Goal: Information Seeking & Learning: Learn about a topic

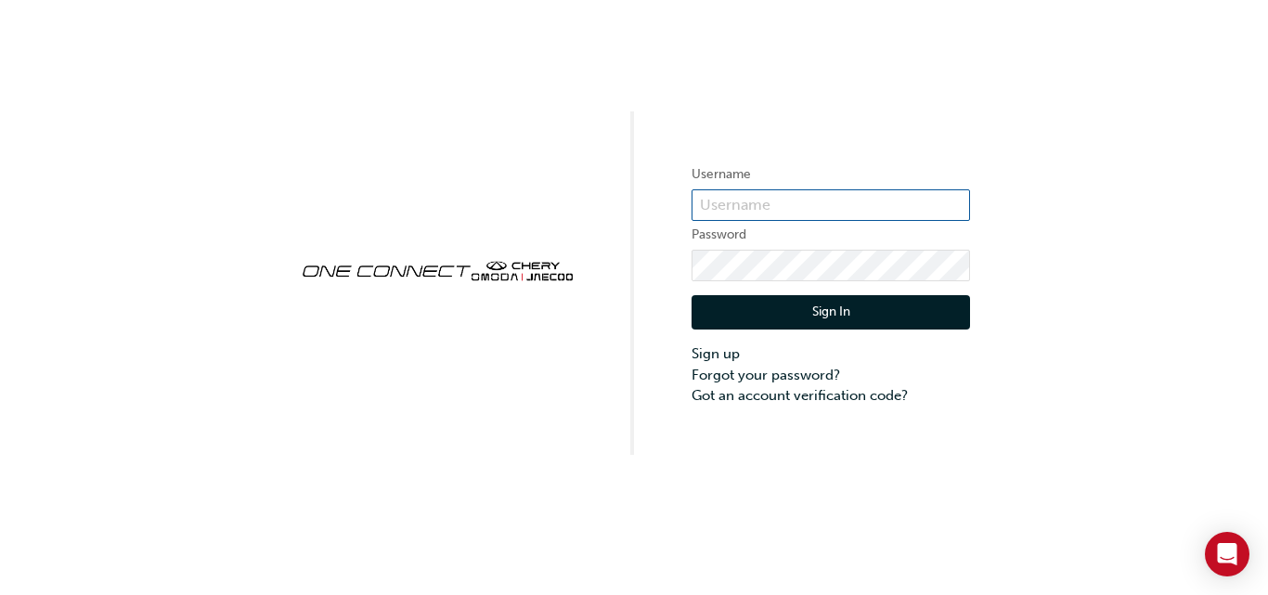
click at [727, 203] on input "text" at bounding box center [830, 205] width 278 height 32
click at [816, 202] on input "0007093551" at bounding box center [830, 205] width 278 height 32
type input "0"
type input "CHAU1021"
click at [740, 309] on button "Sign In" at bounding box center [830, 312] width 278 height 35
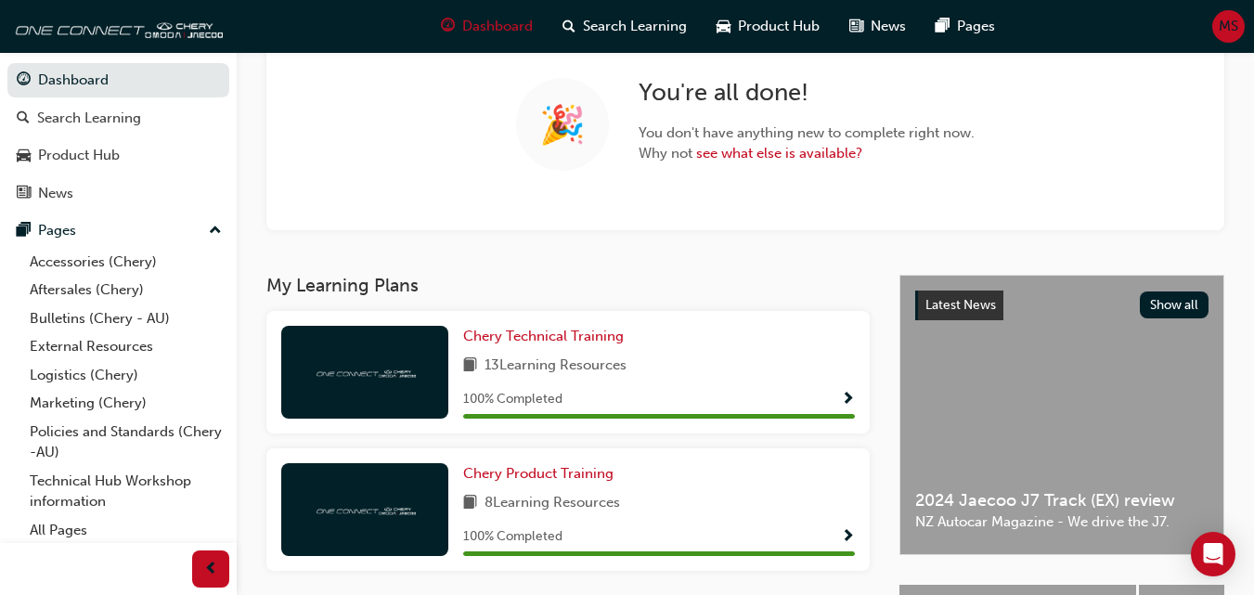
scroll to position [3, 0]
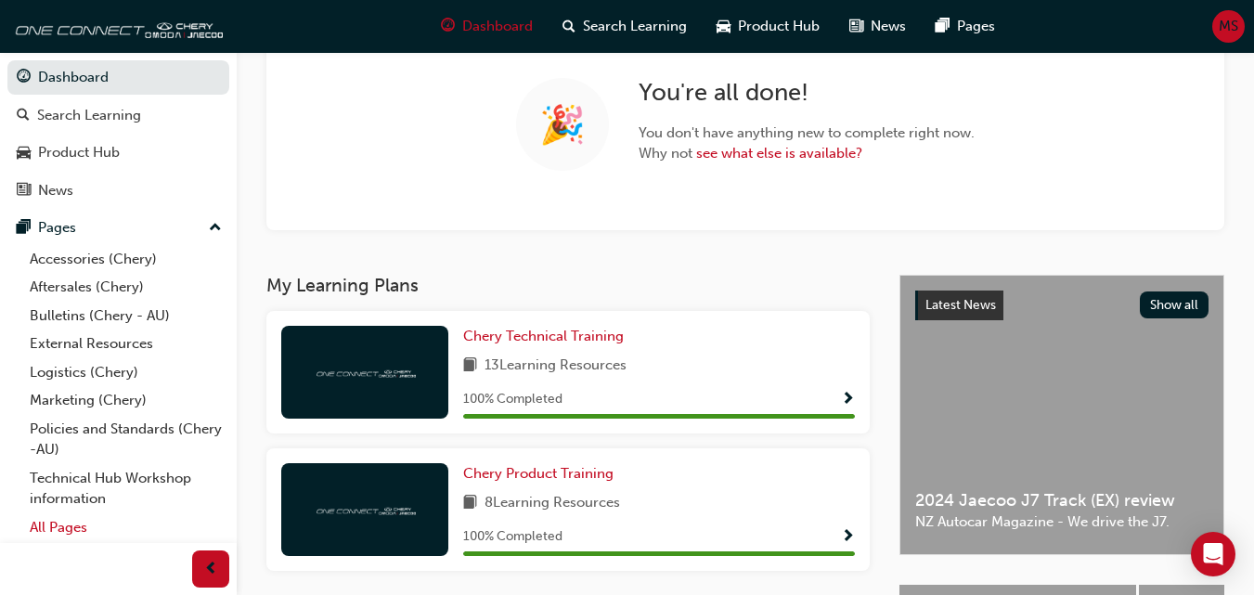
click at [78, 524] on link "All Pages" at bounding box center [125, 527] width 207 height 29
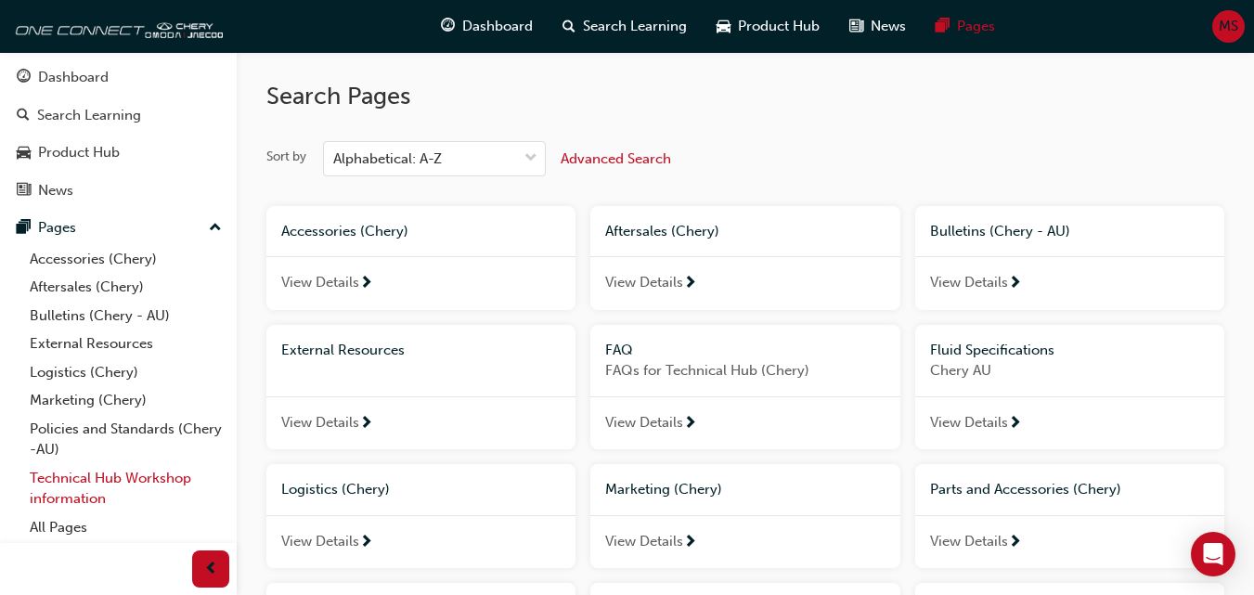
click at [119, 477] on link "Technical Hub Workshop information" at bounding box center [125, 488] width 207 height 49
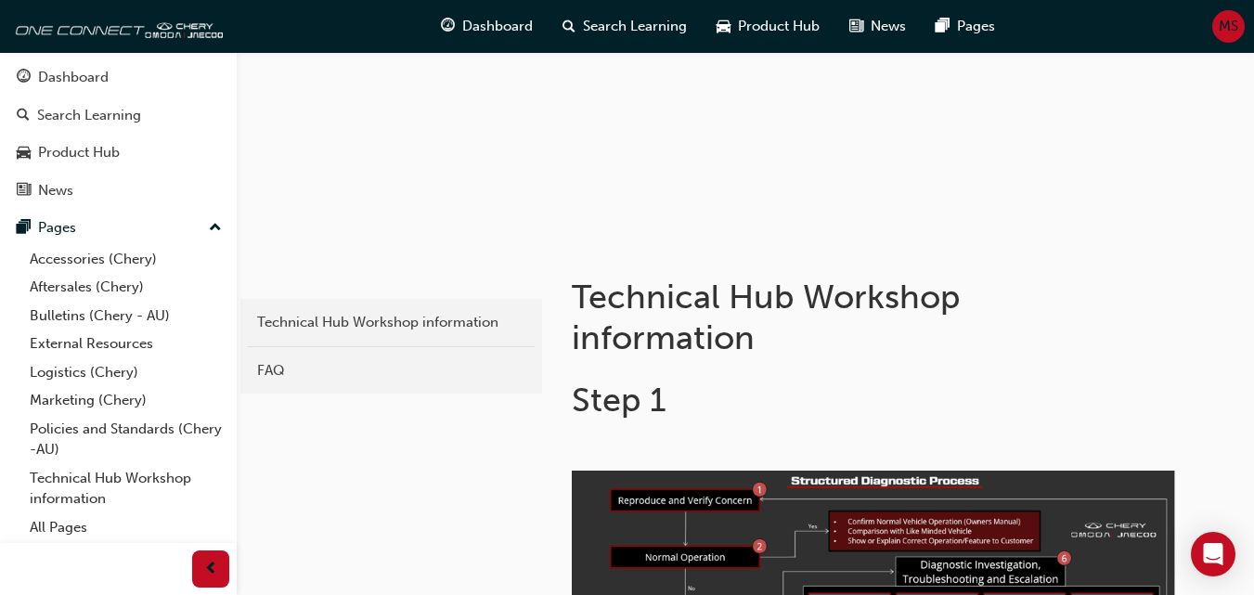
scroll to position [186, 0]
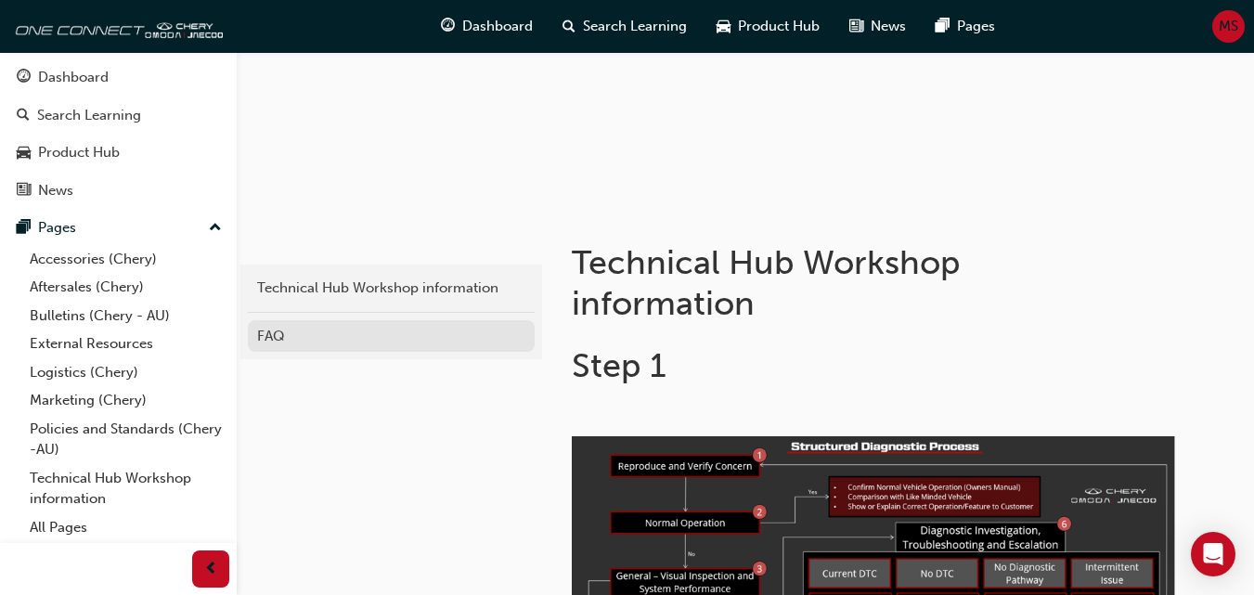
click at [323, 330] on div "FAQ" at bounding box center [391, 336] width 268 height 21
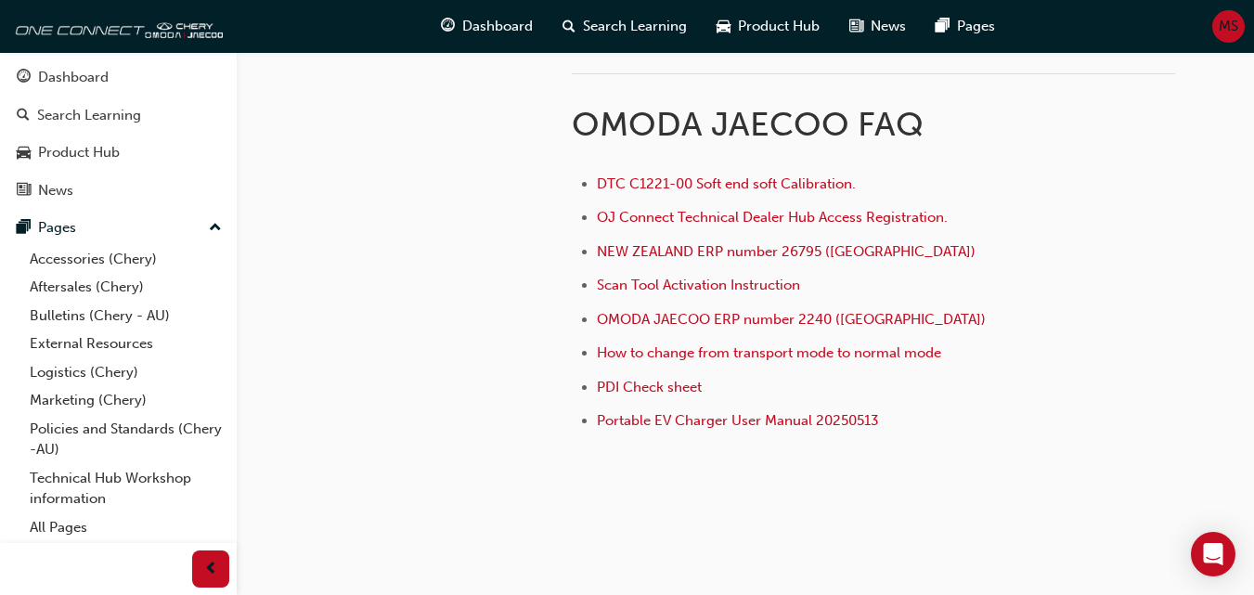
scroll to position [1030, 0]
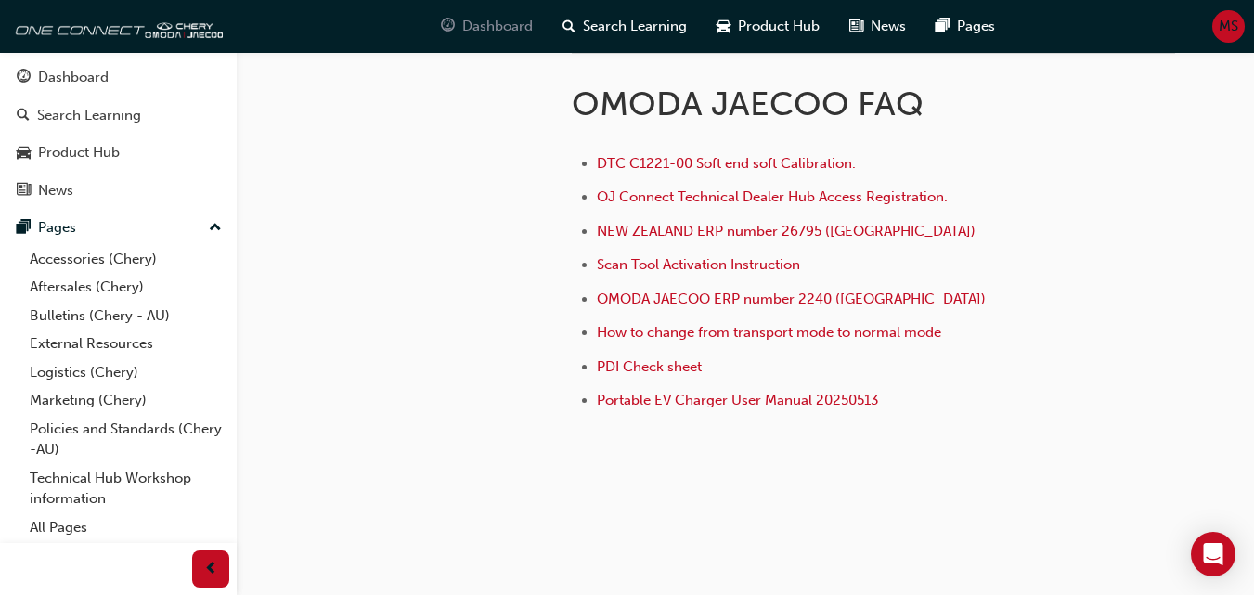
click at [473, 24] on span "Dashboard" at bounding box center [497, 26] width 71 height 21
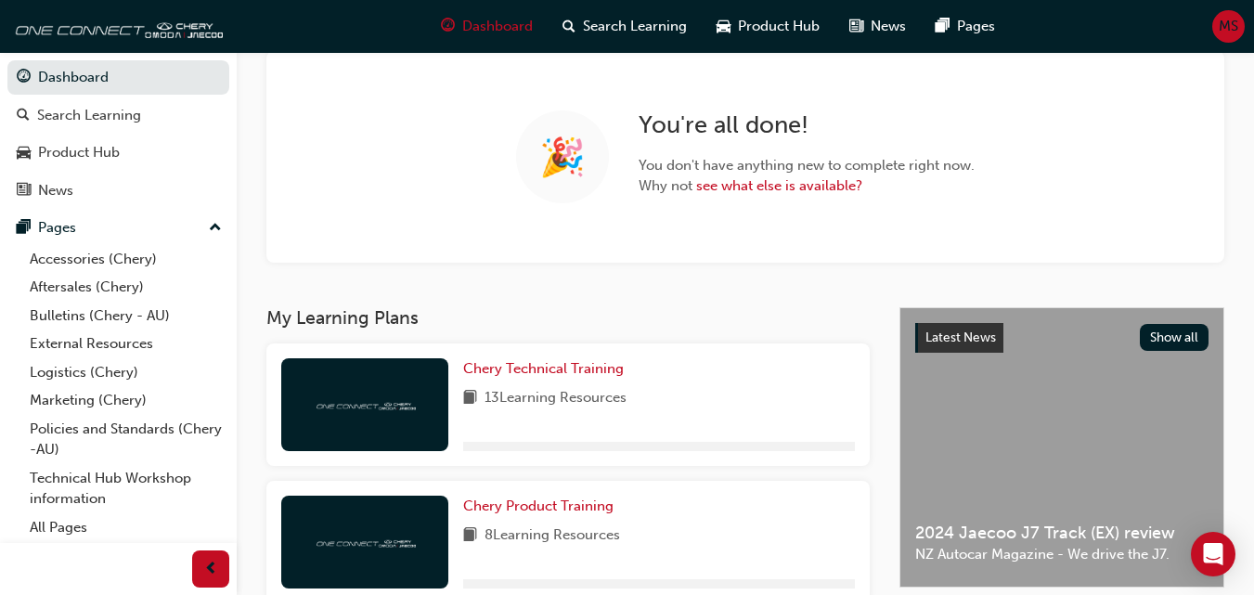
scroll to position [458, 0]
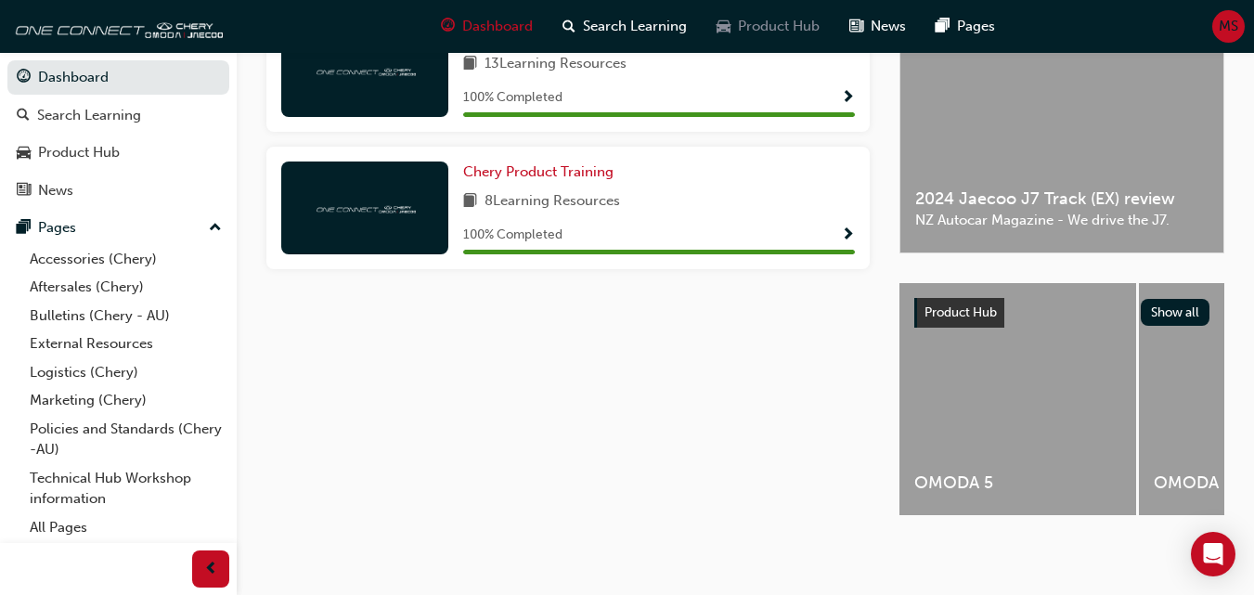
click at [765, 22] on span "Product Hub" at bounding box center [779, 26] width 82 height 21
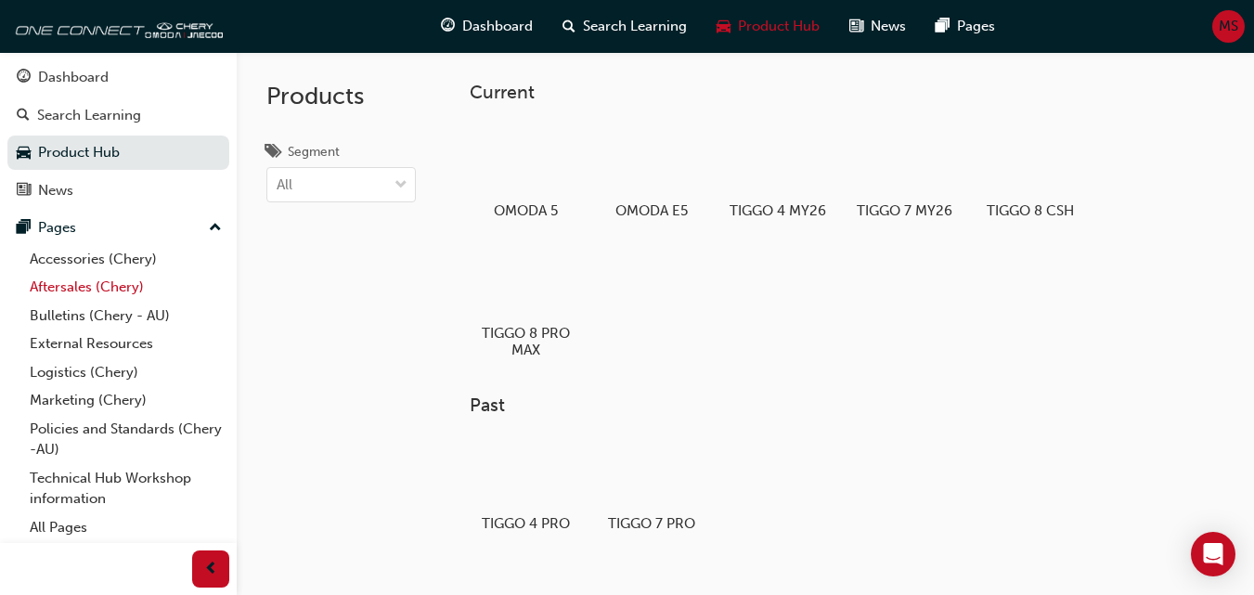
click at [69, 285] on link "Aftersales (Chery)" at bounding box center [125, 287] width 207 height 29
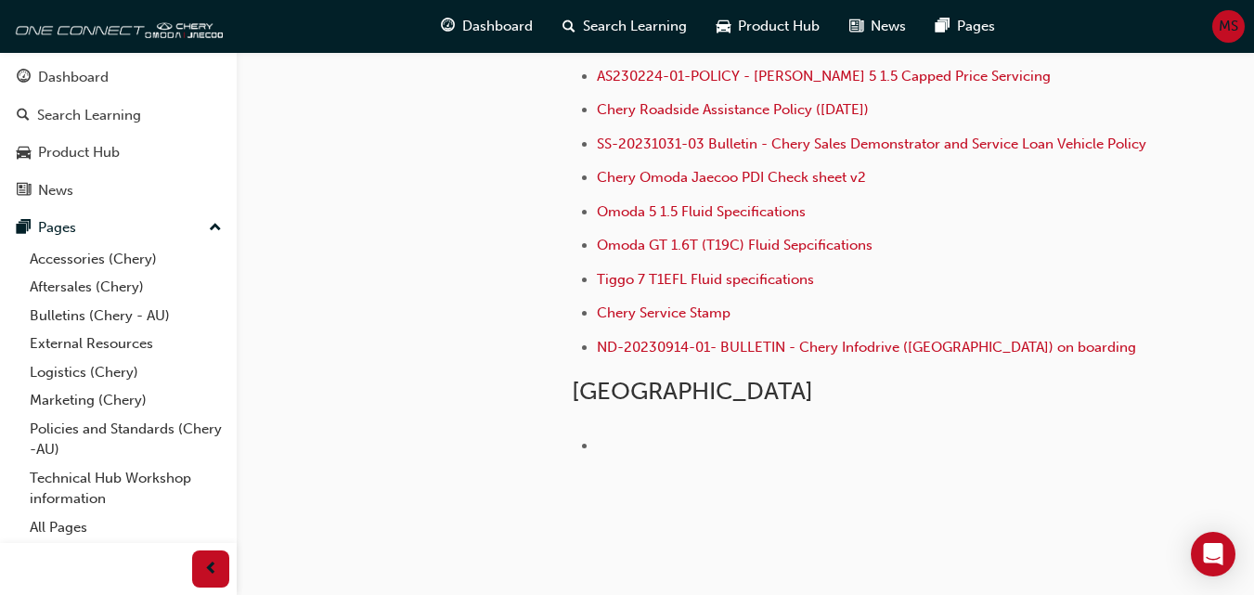
scroll to position [656, 0]
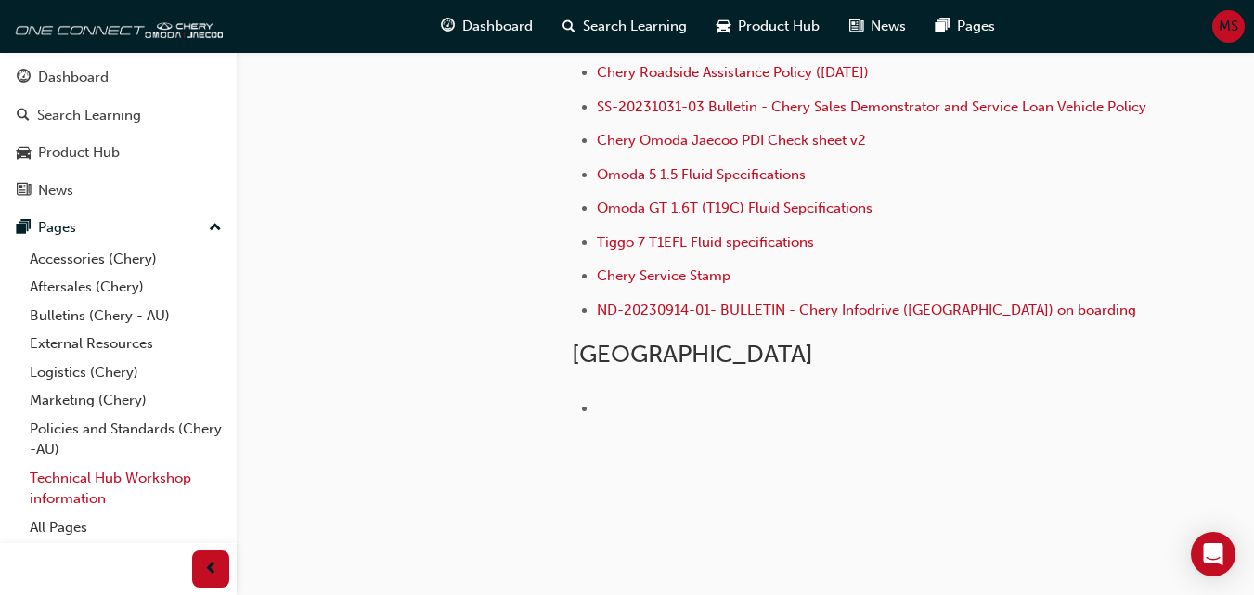
click at [112, 470] on link "Technical Hub Workshop information" at bounding box center [125, 488] width 207 height 49
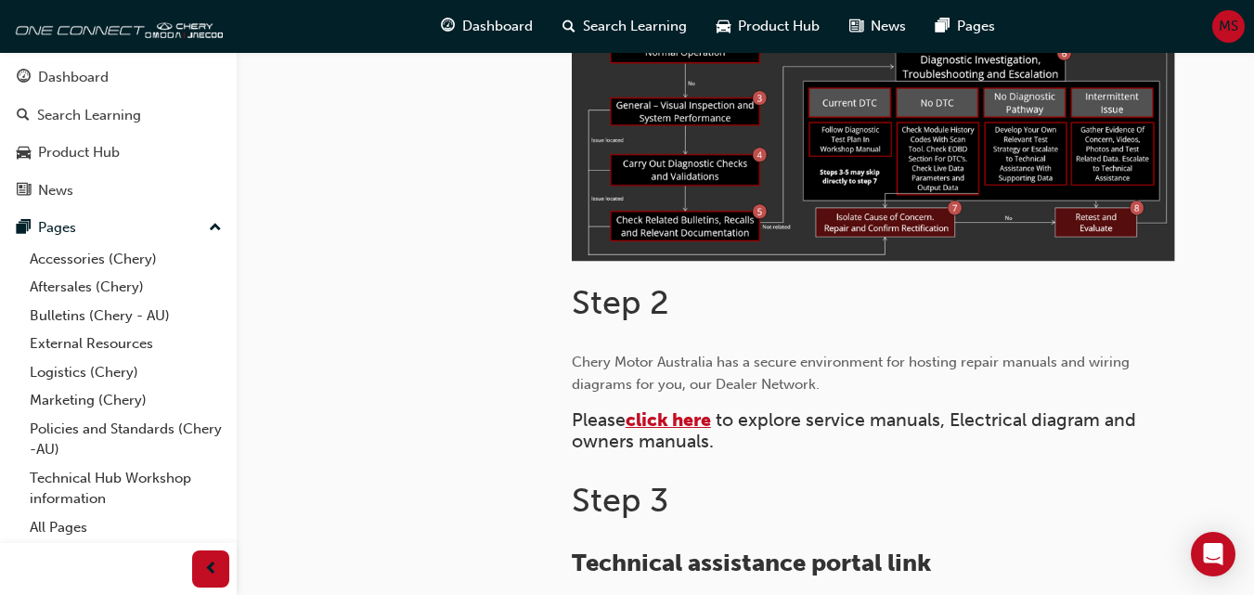
click at [694, 420] on span "click here" at bounding box center [668, 419] width 85 height 21
click at [687, 416] on span "click here" at bounding box center [668, 419] width 85 height 21
